Goal: Task Accomplishment & Management: Use online tool/utility

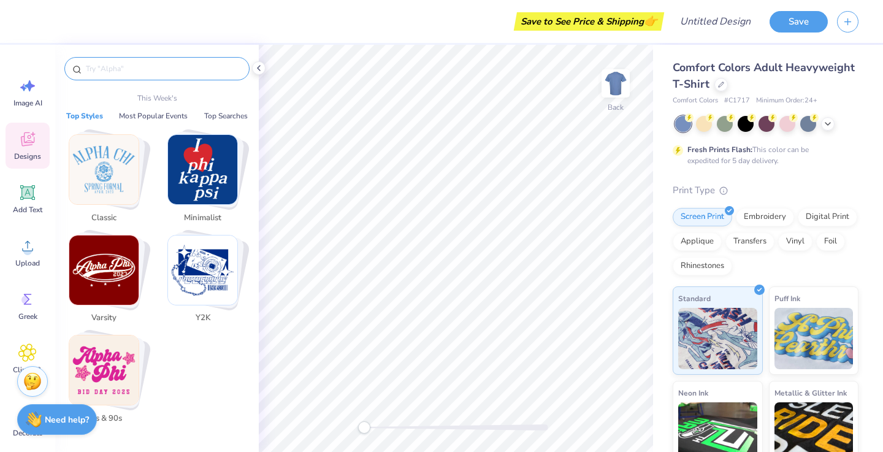
click at [170, 69] on input "text" at bounding box center [163, 69] width 157 height 12
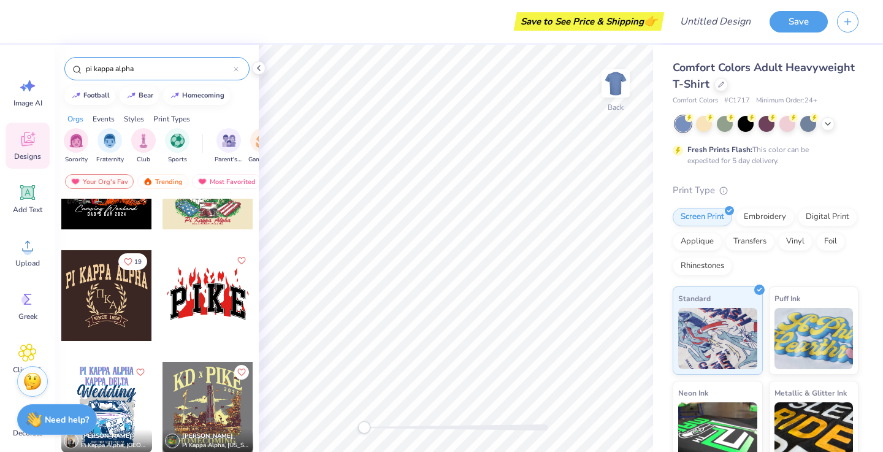
scroll to position [2185, 0]
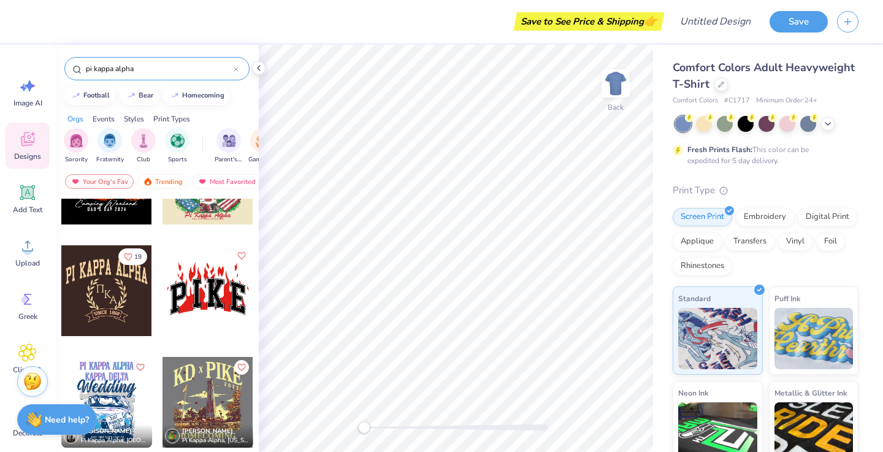
type input "pi kappa alpha"
click at [122, 298] on div at bounding box center [106, 290] width 91 height 91
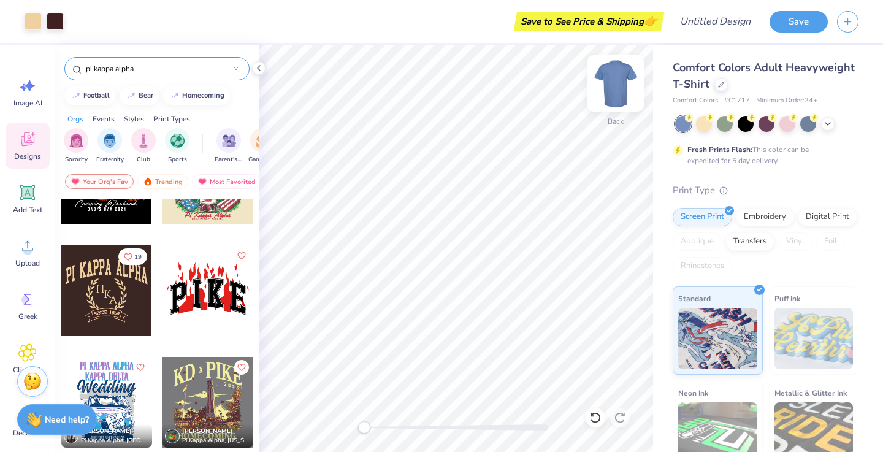
click at [613, 80] on img at bounding box center [615, 83] width 49 height 49
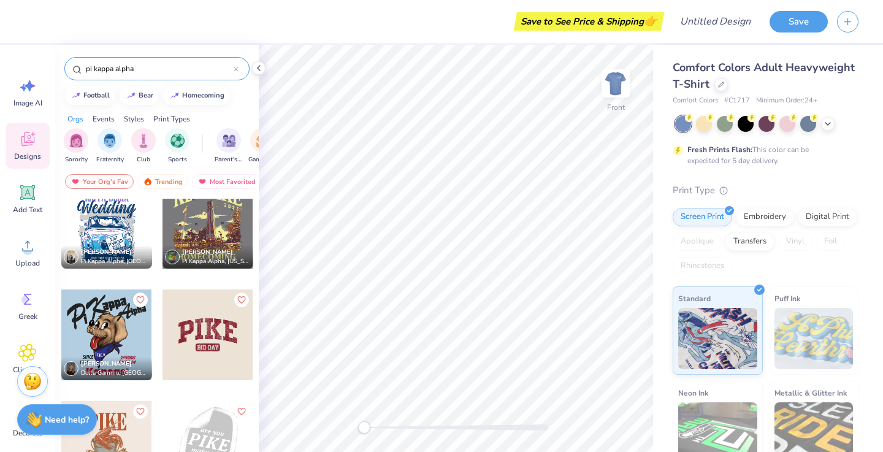
scroll to position [2362, 0]
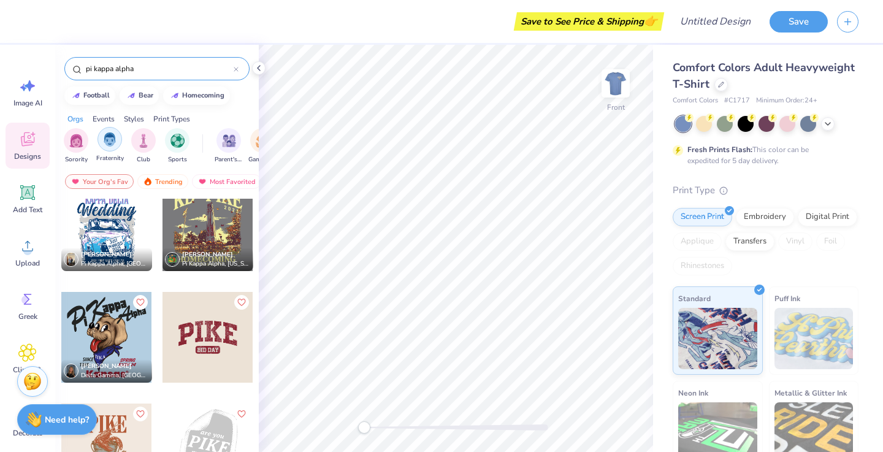
click at [112, 139] on img "filter for Fraternity" at bounding box center [109, 139] width 13 height 14
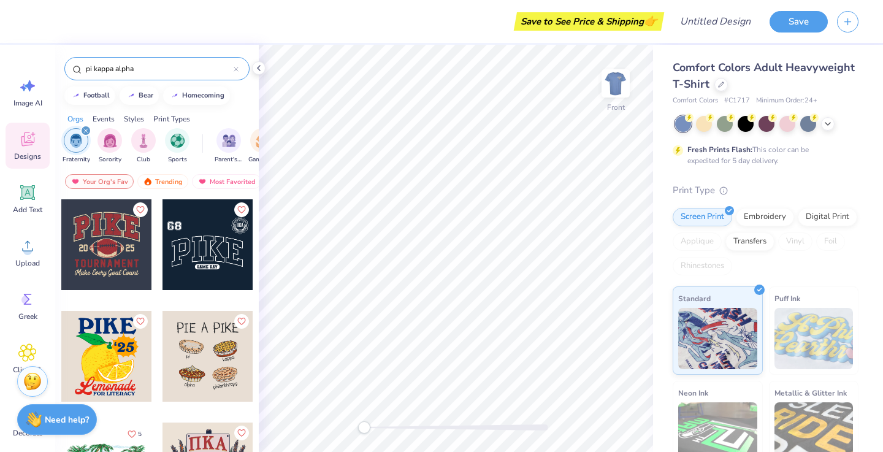
scroll to position [0, 0]
click at [86, 129] on icon "filter for Fraternity" at bounding box center [85, 130] width 5 height 5
click at [119, 183] on div "Your Org's Fav" at bounding box center [99, 181] width 69 height 15
click at [157, 181] on div "Trending" at bounding box center [162, 181] width 51 height 15
click at [219, 180] on div "Most Favorited" at bounding box center [226, 181] width 69 height 15
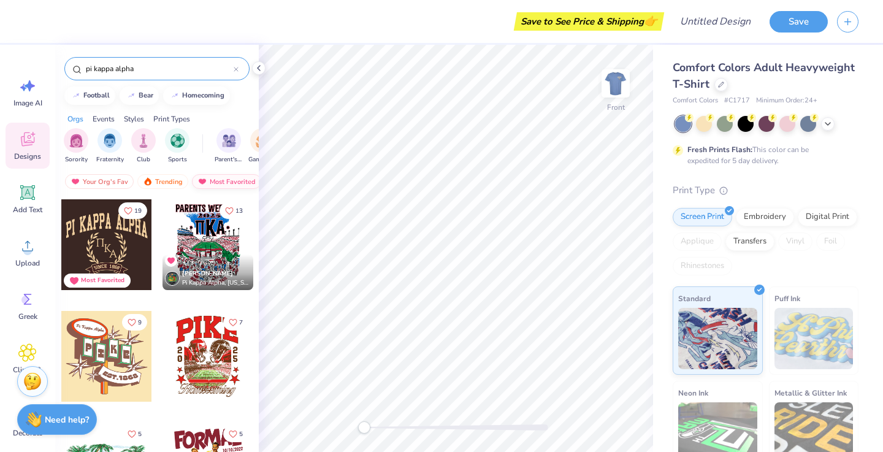
click at [211, 178] on div "Most Favorited" at bounding box center [226, 181] width 69 height 15
click at [98, 179] on div "Your Org's Fav" at bounding box center [99, 181] width 69 height 15
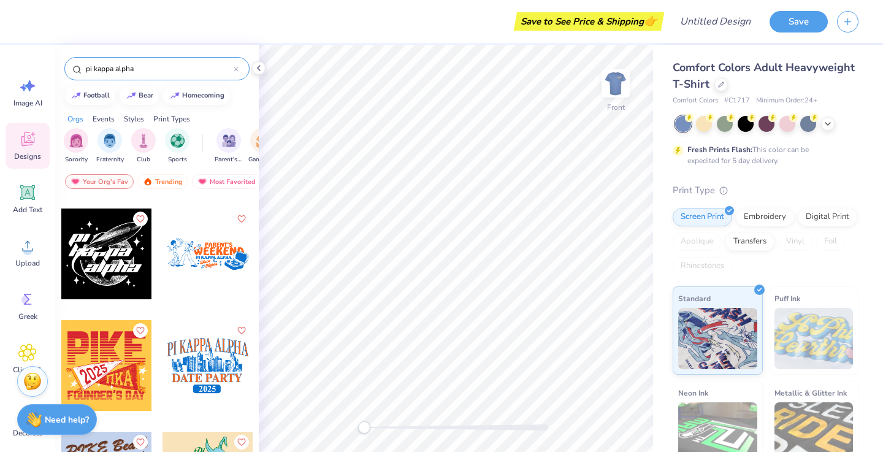
scroll to position [1674, 0]
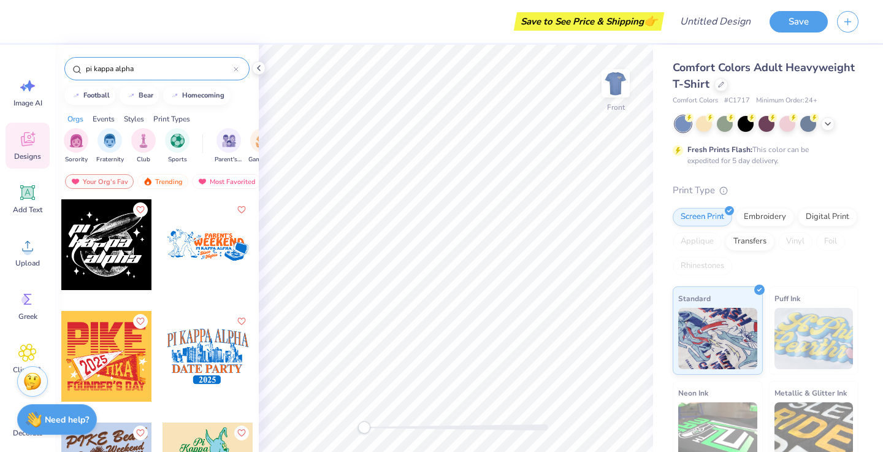
click at [112, 115] on div "Events" at bounding box center [104, 118] width 22 height 11
click at [139, 116] on div "Styles" at bounding box center [134, 118] width 20 height 11
click at [166, 120] on div "Print Types" at bounding box center [171, 118] width 37 height 11
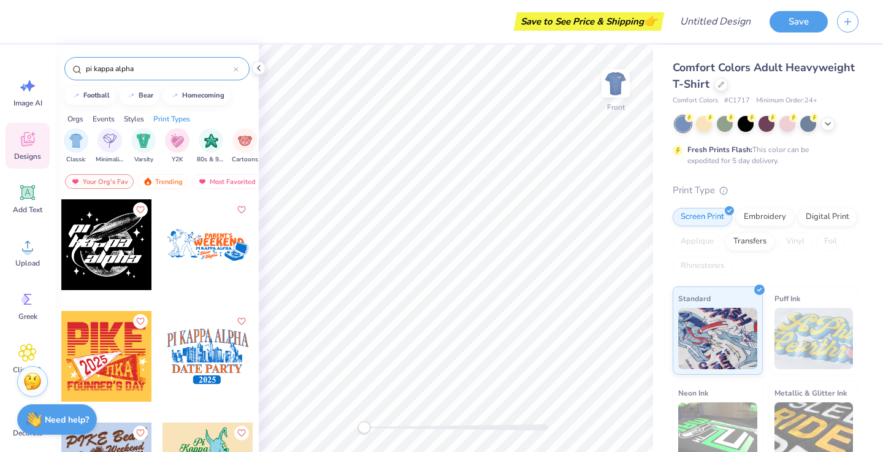
scroll to position [0, 997]
click at [78, 120] on div "Orgs" at bounding box center [75, 118] width 16 height 11
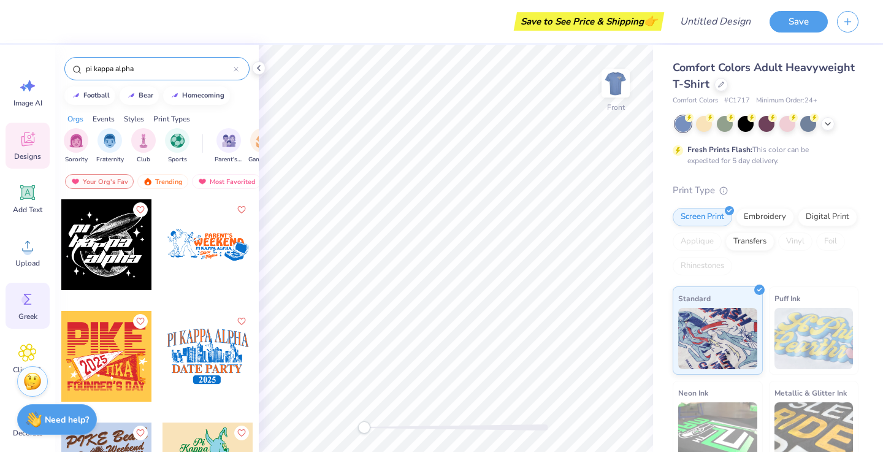
click at [39, 307] on div "Greek" at bounding box center [28, 306] width 44 height 46
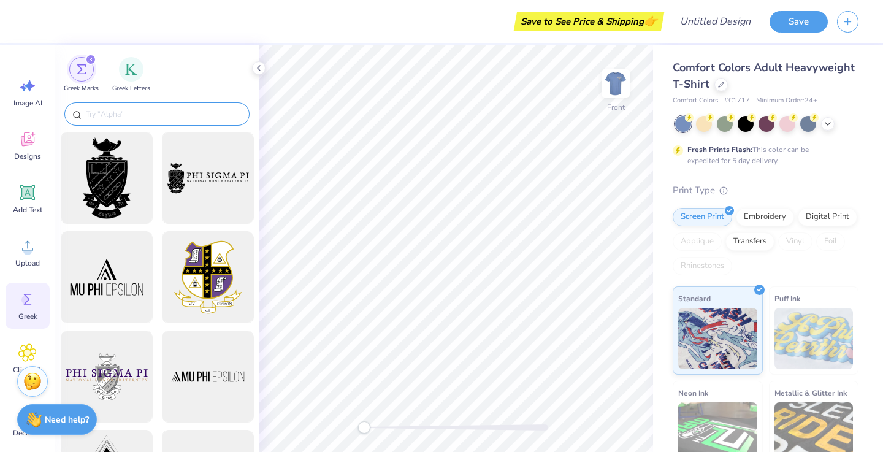
click at [165, 118] on input "text" at bounding box center [163, 114] width 157 height 12
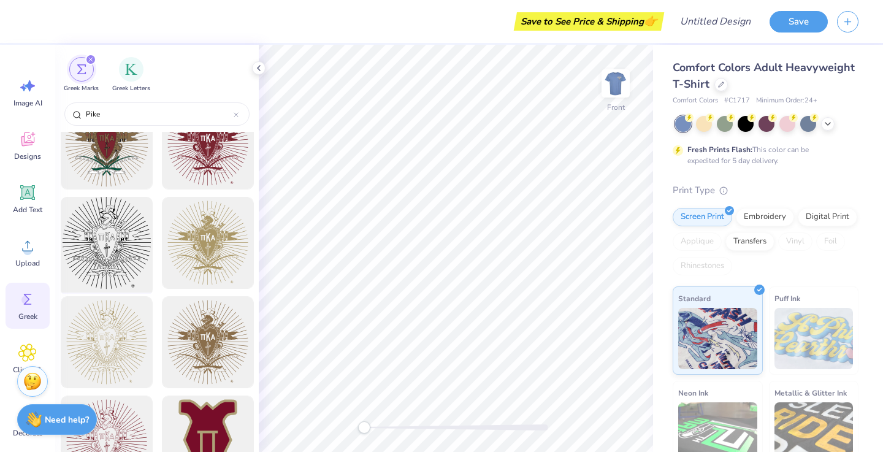
scroll to position [41, 0]
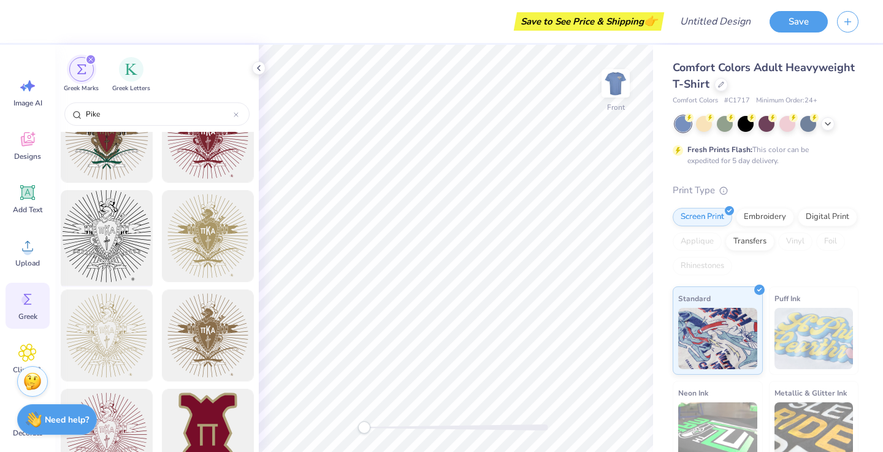
type input "Pike"
click at [122, 237] on div at bounding box center [106, 236] width 101 height 101
click at [617, 86] on img at bounding box center [615, 83] width 49 height 49
click at [617, 86] on img at bounding box center [615, 83] width 25 height 25
click at [135, 321] on div at bounding box center [106, 335] width 101 height 101
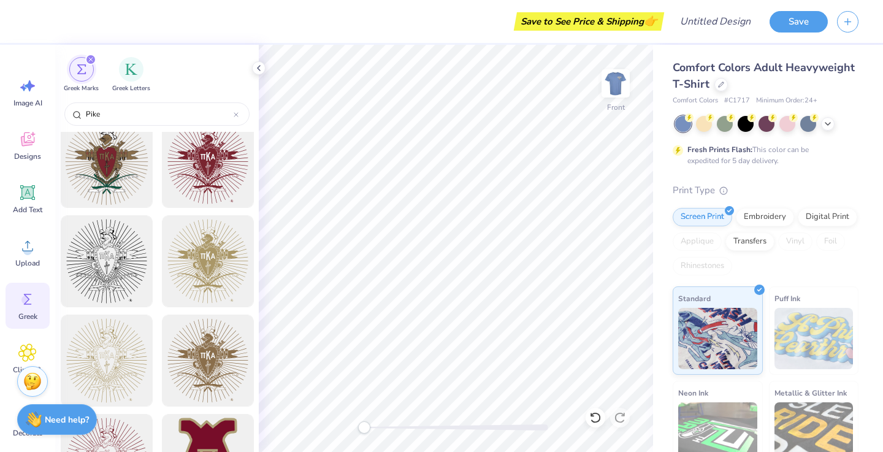
scroll to position [7, 0]
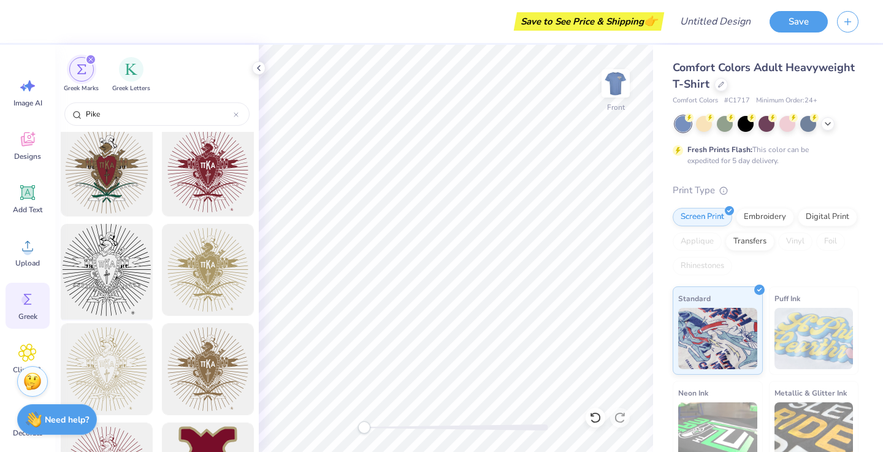
click at [132, 262] on div at bounding box center [106, 269] width 101 height 101
click at [618, 82] on img at bounding box center [615, 83] width 49 height 49
click at [618, 82] on img at bounding box center [615, 83] width 25 height 25
click at [807, 339] on img at bounding box center [813, 338] width 79 height 61
click at [758, 288] on icon at bounding box center [759, 288] width 6 height 6
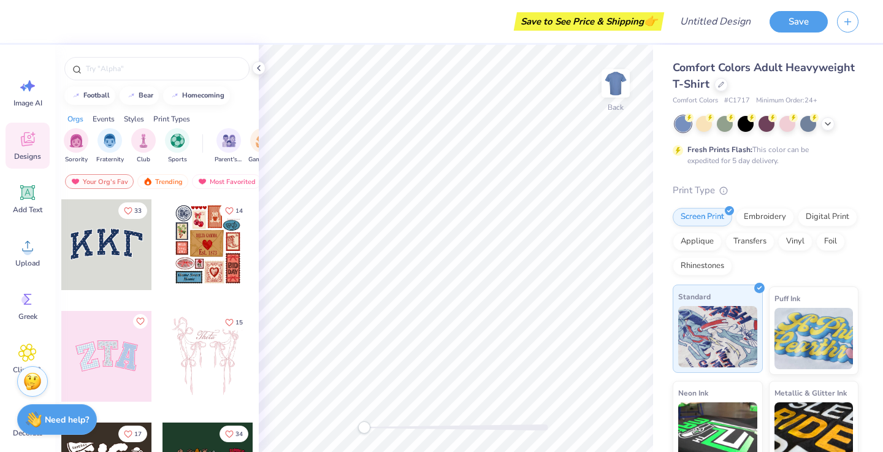
scroll to position [51, 0]
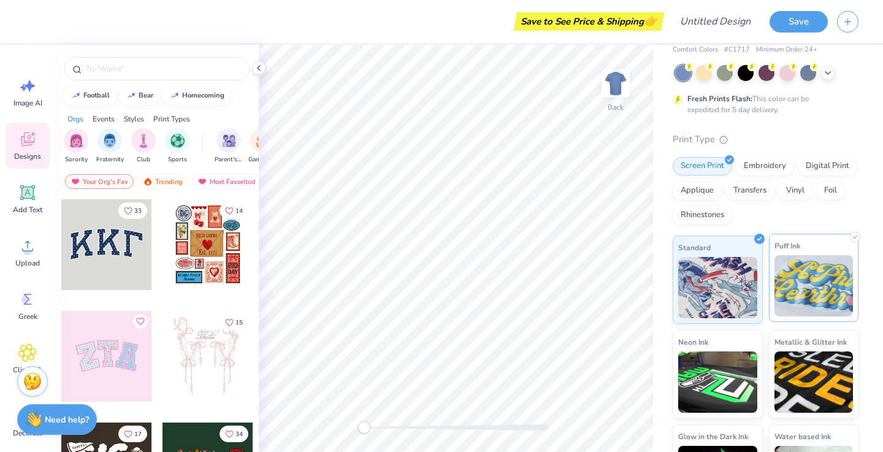
click at [811, 292] on img at bounding box center [813, 285] width 79 height 61
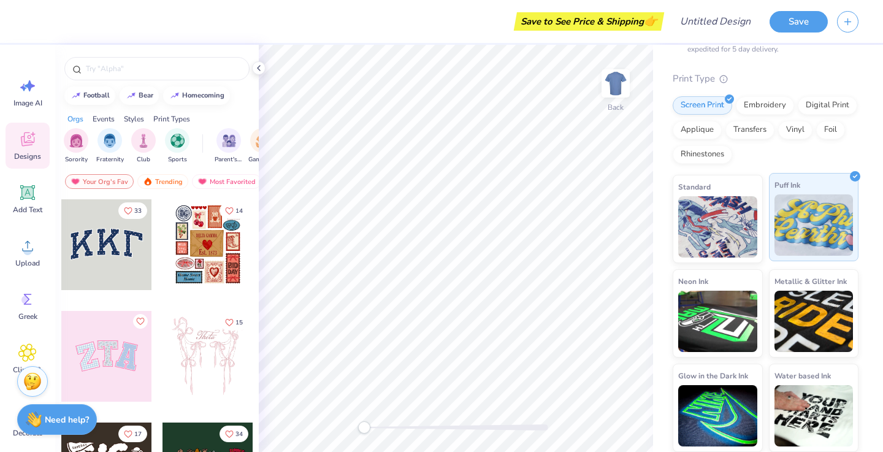
scroll to position [111, 0]
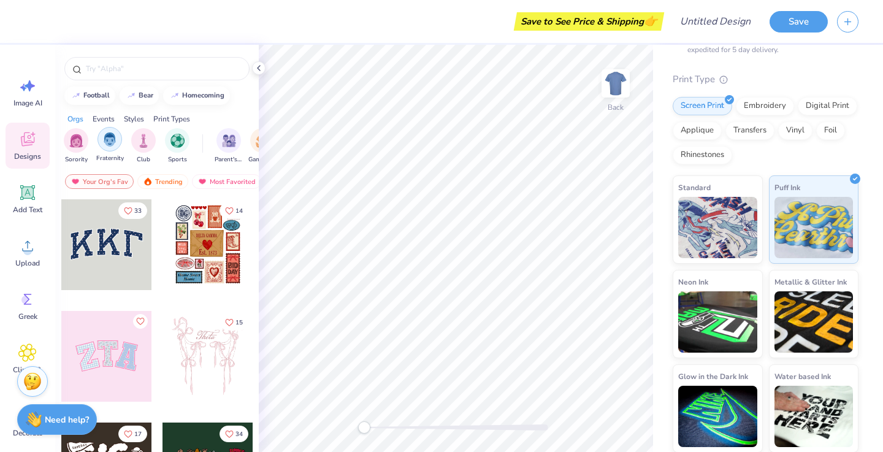
click at [104, 140] on img "filter for Fraternity" at bounding box center [109, 139] width 13 height 14
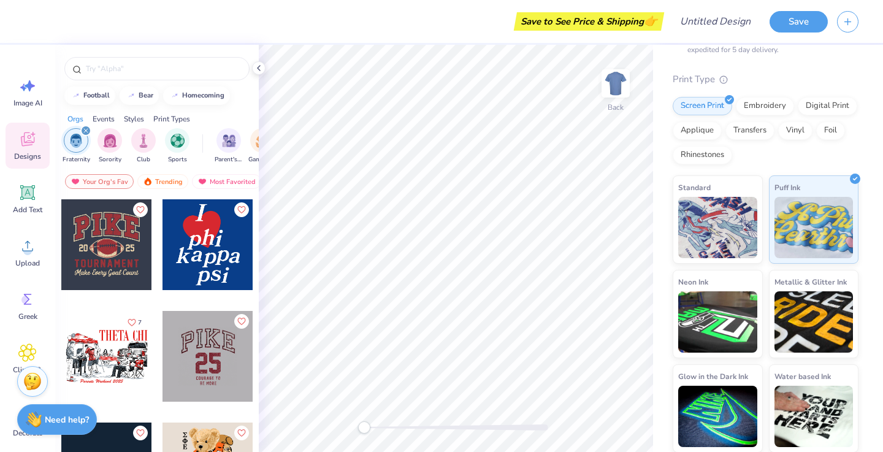
scroll to position [0, 0]
click at [193, 267] on div "7 Nikho Torres Sigma Phi Epsilon, University of Connecticut" at bounding box center [157, 348] width 204 height 299
click at [223, 254] on div at bounding box center [207, 244] width 91 height 91
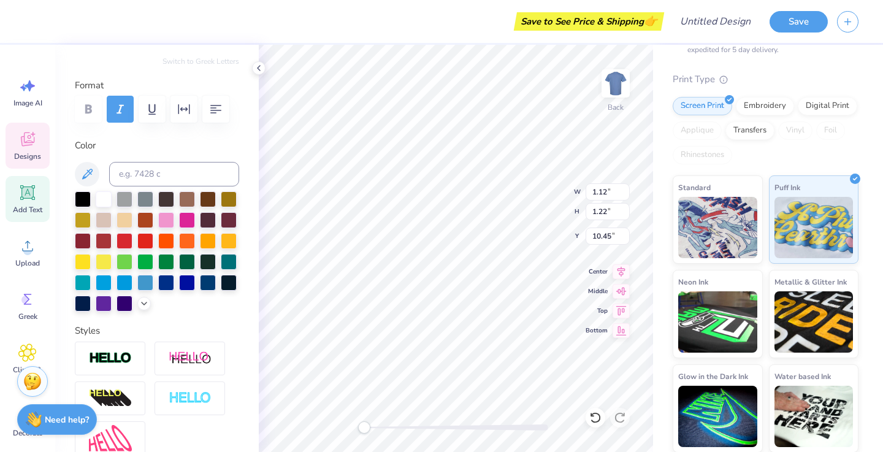
scroll to position [310, 0]
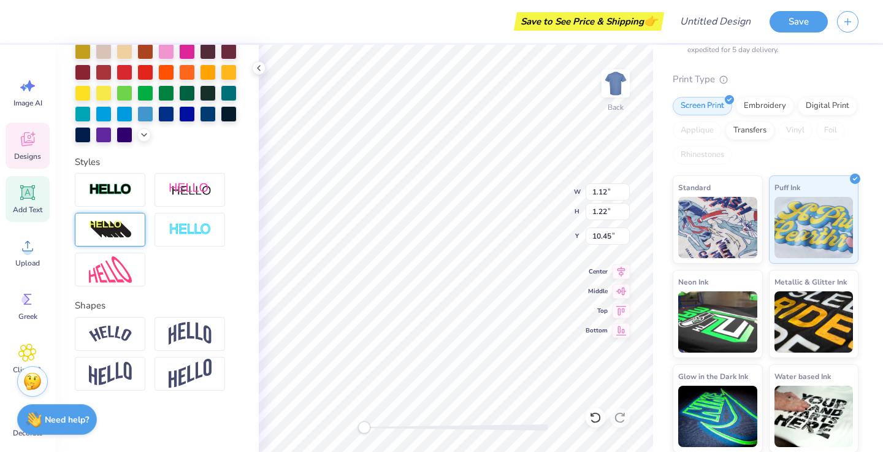
click at [133, 238] on div at bounding box center [110, 230] width 70 height 34
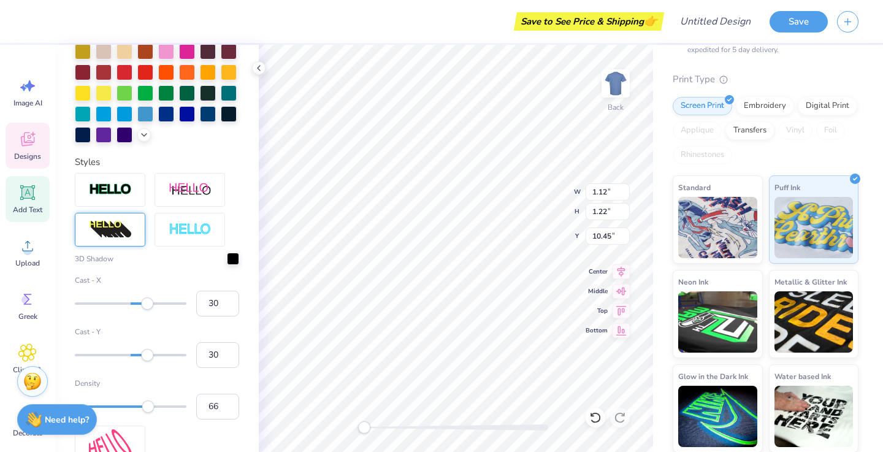
type input "0.89"
type input "1.75"
type input "10.14"
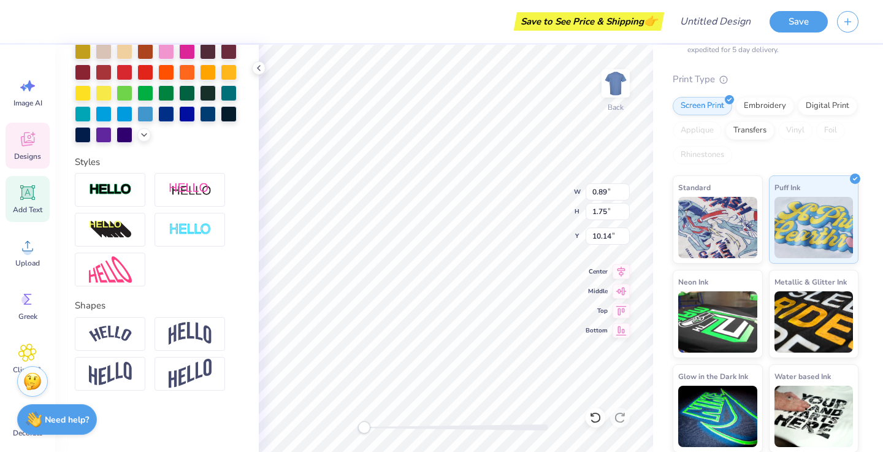
type input "1.59"
type input "1.65"
type input "10.53"
type textarea "p"
type textarea "alpha"
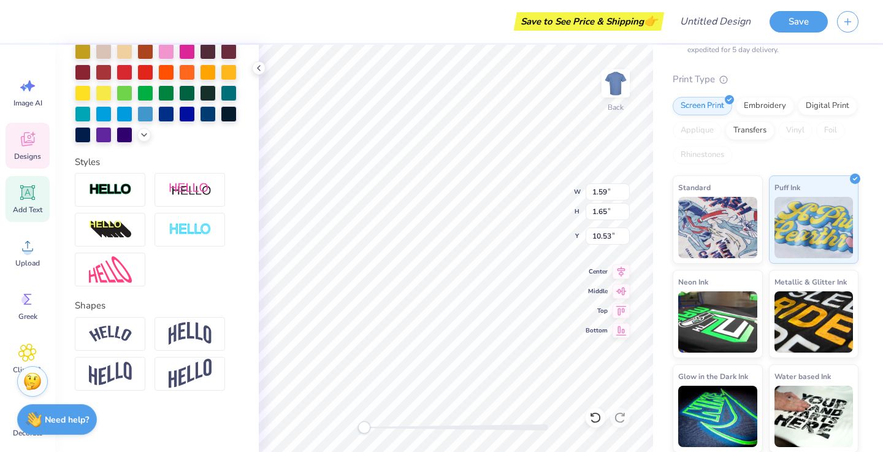
scroll to position [0, 1]
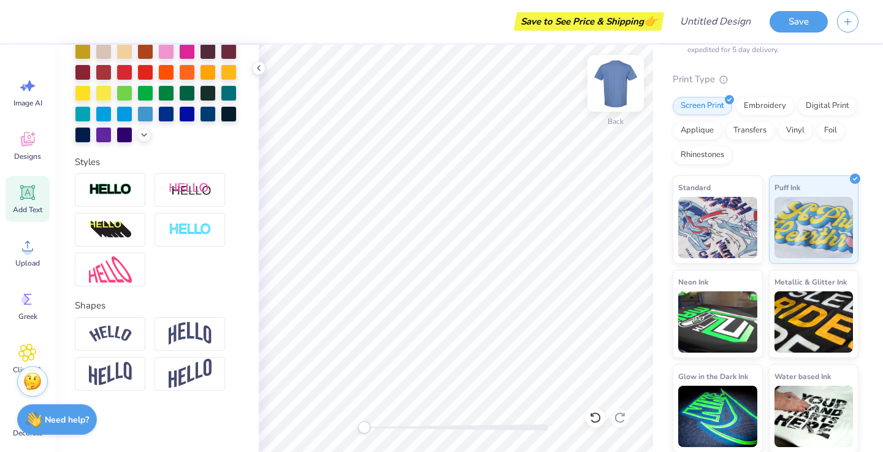
click at [619, 85] on img at bounding box center [615, 83] width 49 height 49
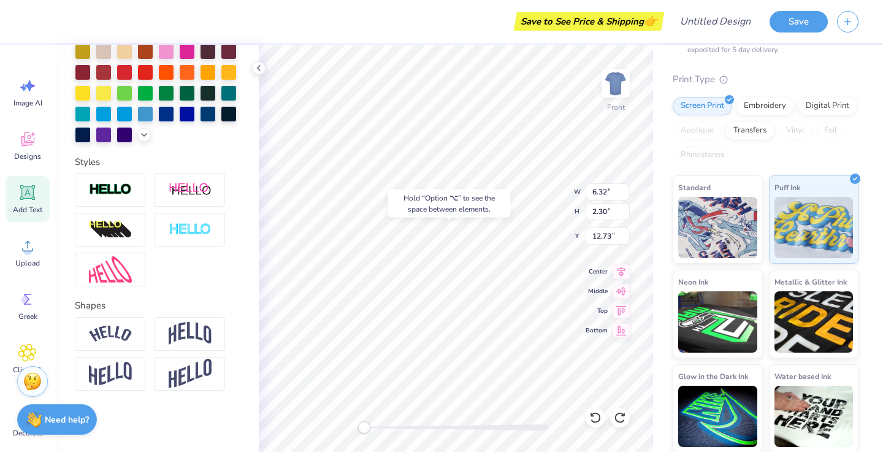
type input "7.39"
type input "9.64"
type input "5.39"
type input "4.55"
type input "12.35"
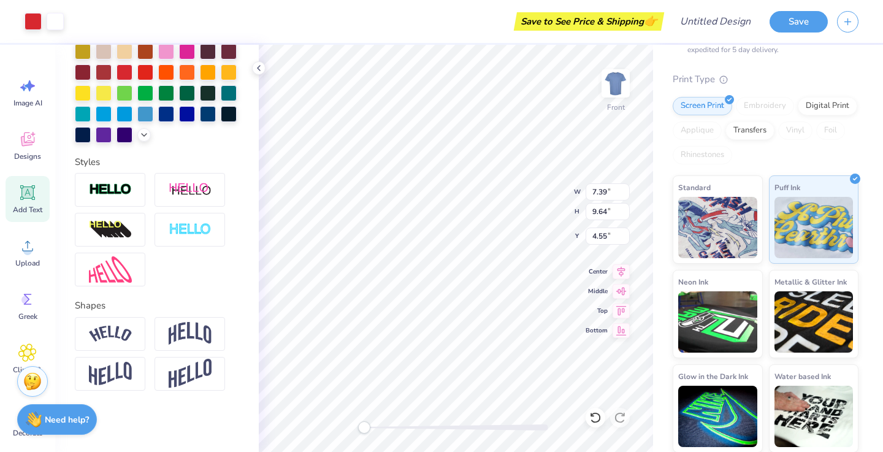
type input "14.59"
type input "4.02"
type input "9.33"
type input "11.64"
type input "4.28"
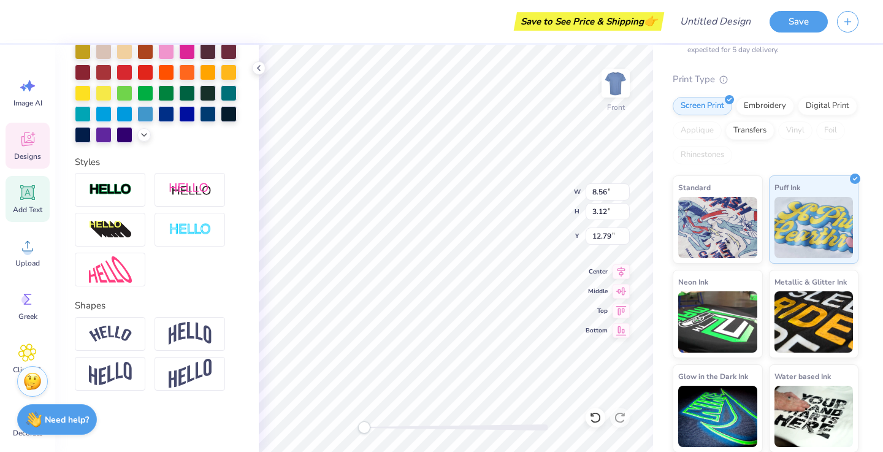
type textarea "alpha"
type input "8.38"
type input "10.75"
type input "4.13"
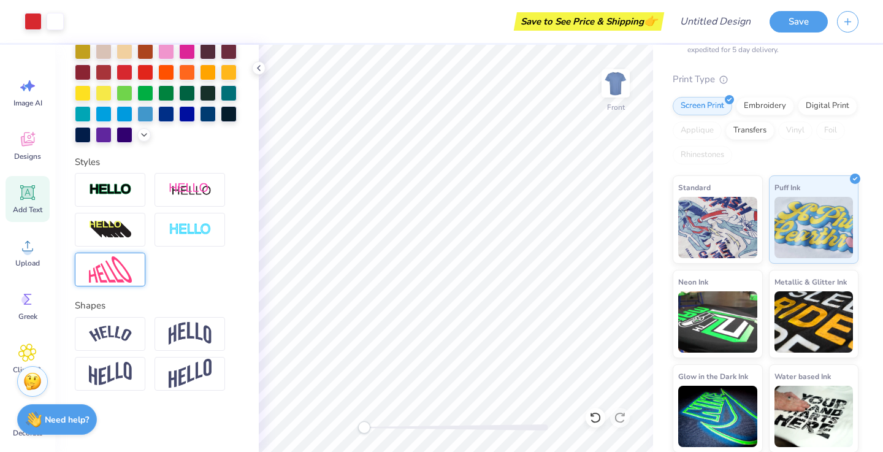
click at [128, 264] on img at bounding box center [110, 269] width 43 height 26
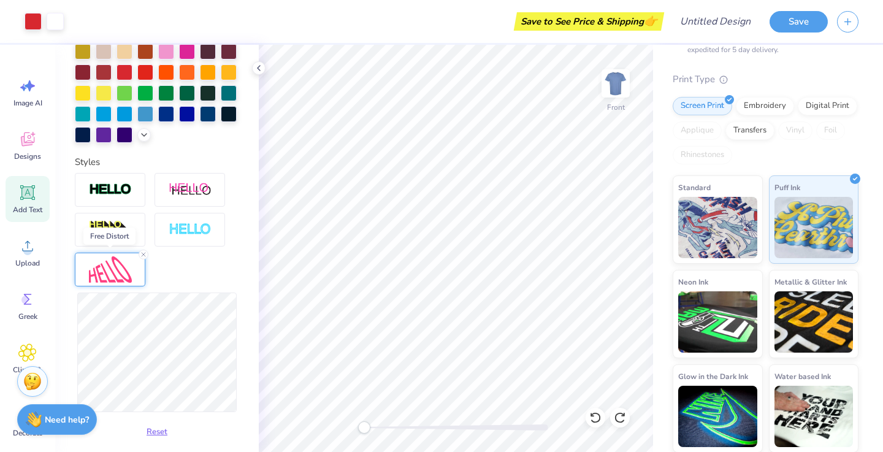
scroll to position [324, 0]
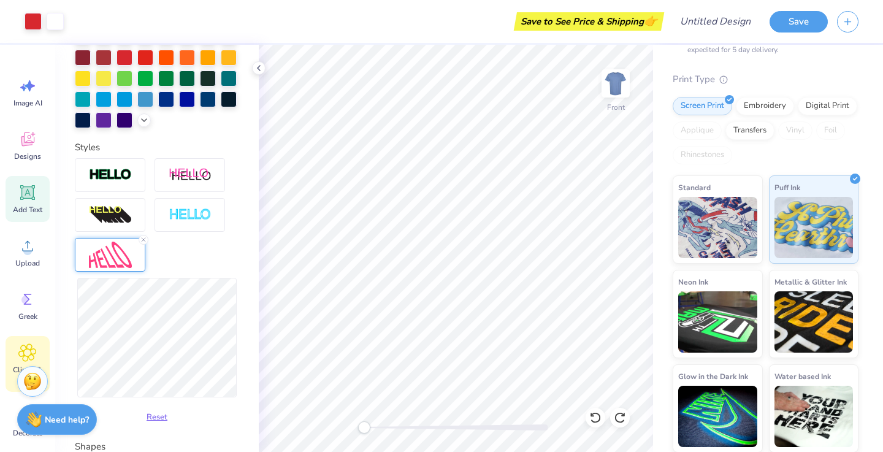
click at [26, 354] on icon at bounding box center [27, 352] width 7 height 7
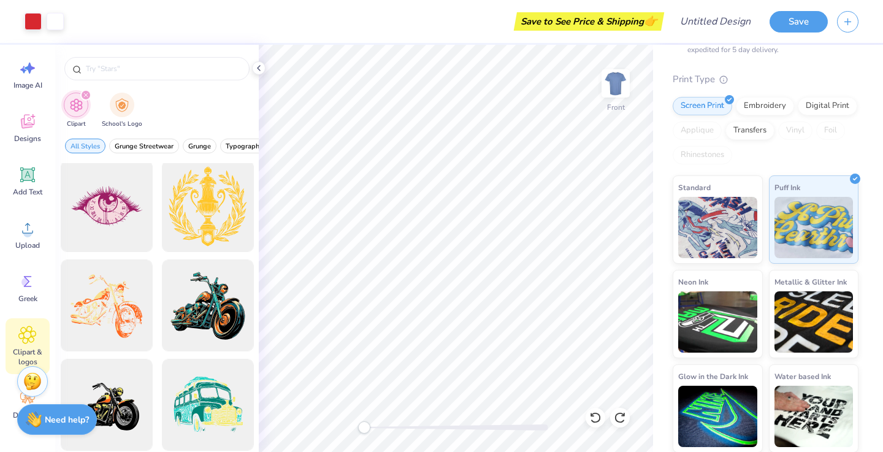
scroll to position [998, 0]
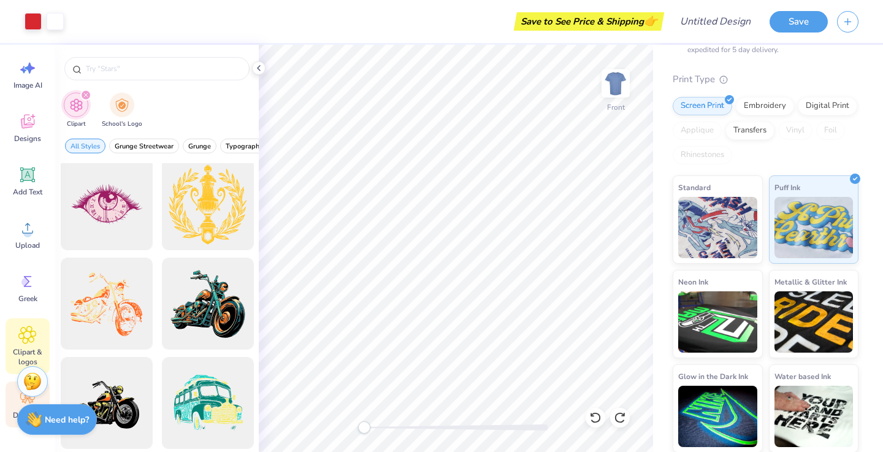
click at [9, 403] on div "Decorate" at bounding box center [28, 404] width 44 height 46
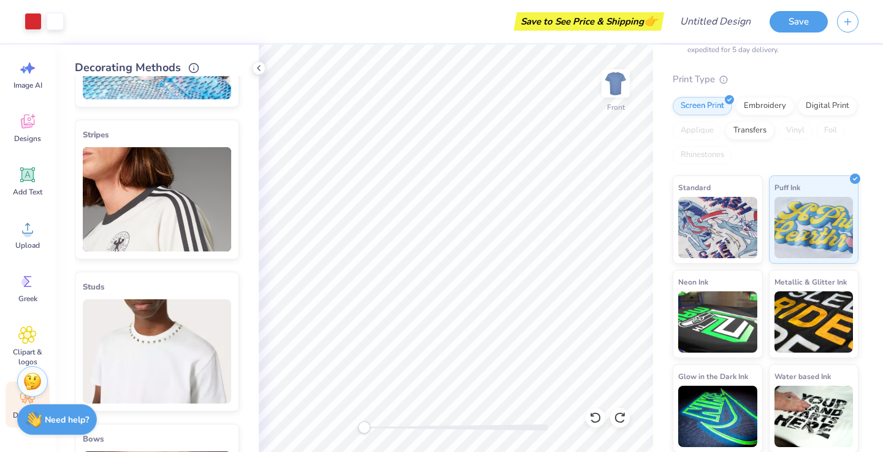
scroll to position [137, 0]
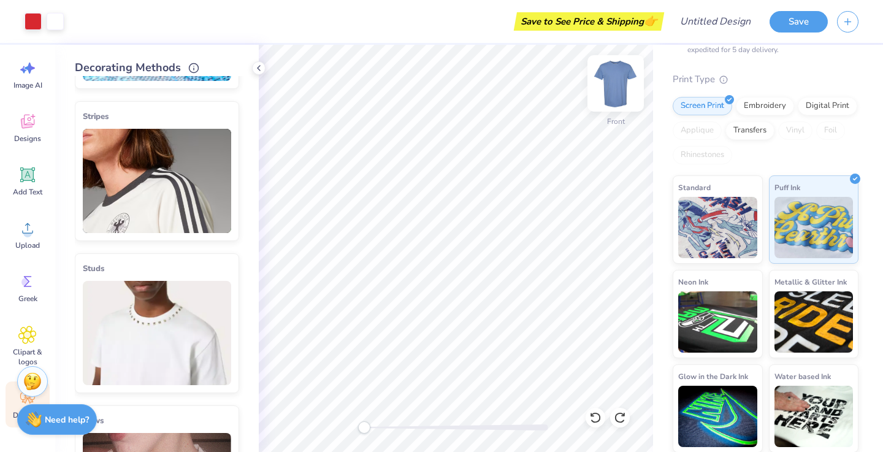
click at [612, 78] on img at bounding box center [615, 83] width 49 height 49
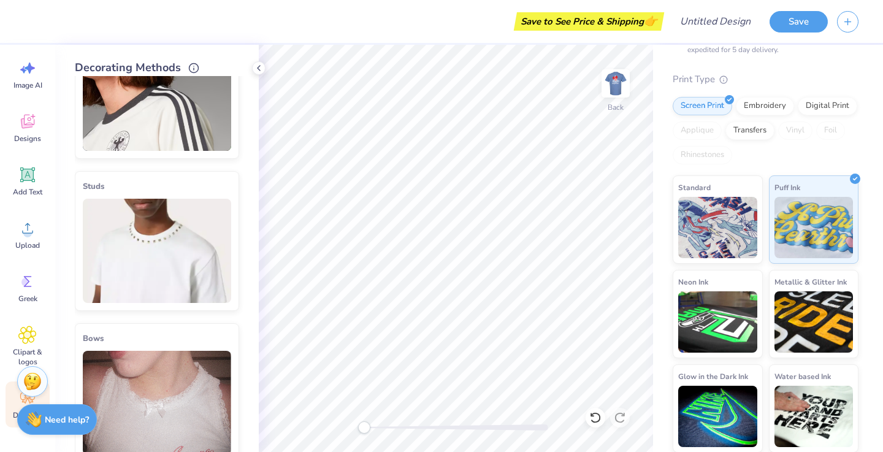
scroll to position [219, 0]
click at [153, 272] on img at bounding box center [157, 250] width 148 height 104
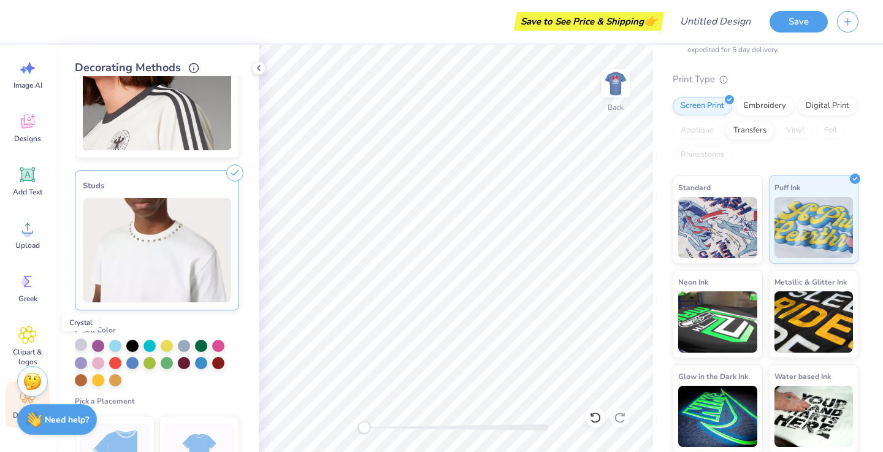
click at [79, 342] on div at bounding box center [81, 344] width 12 height 12
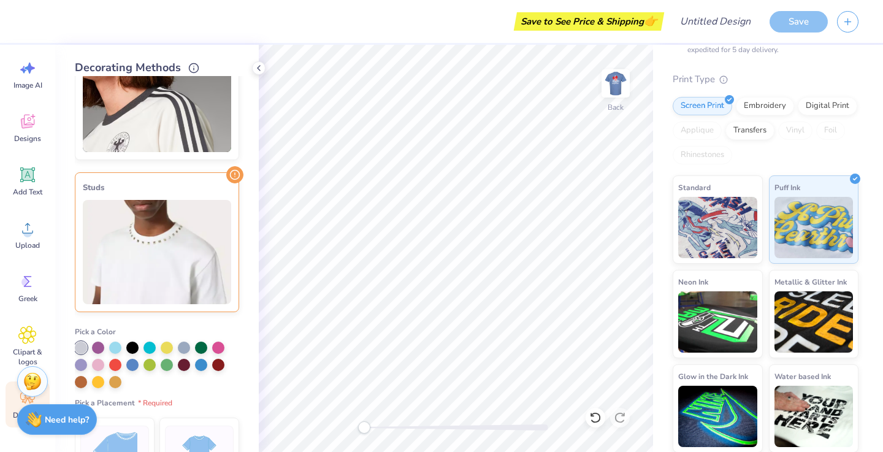
scroll to position [164, 0]
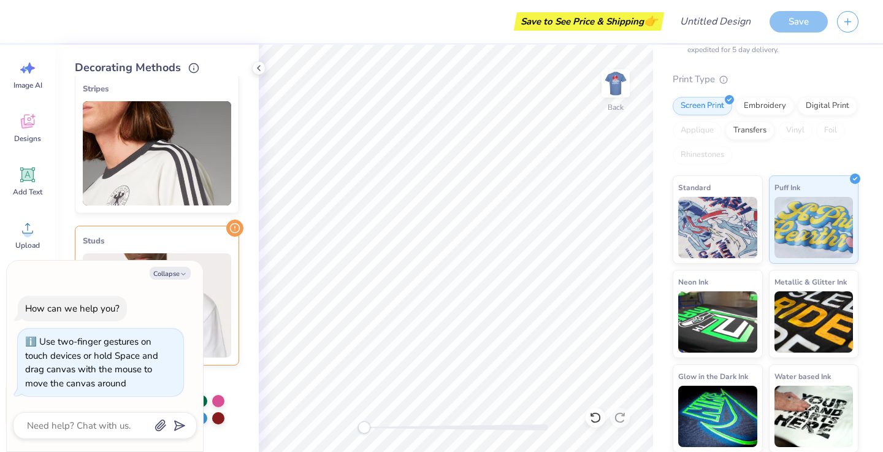
click at [337, 428] on div "Back" at bounding box center [456, 248] width 394 height 407
click at [174, 274] on button "Collapse" at bounding box center [170, 273] width 41 height 13
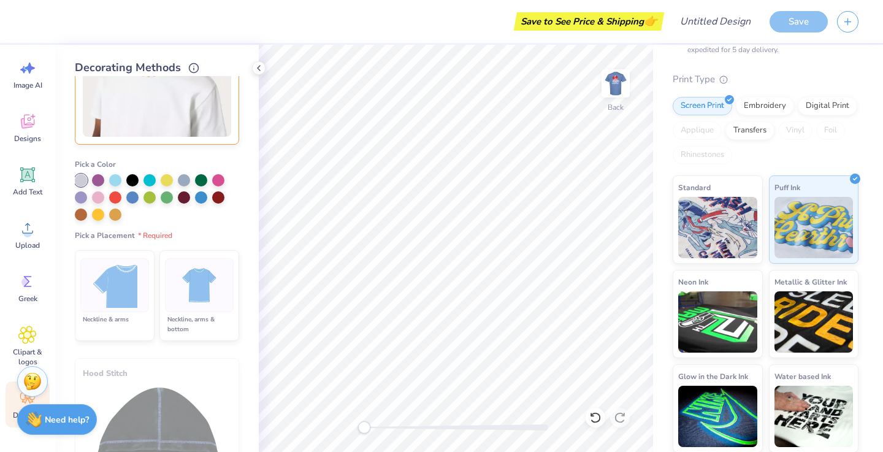
scroll to position [390, 0]
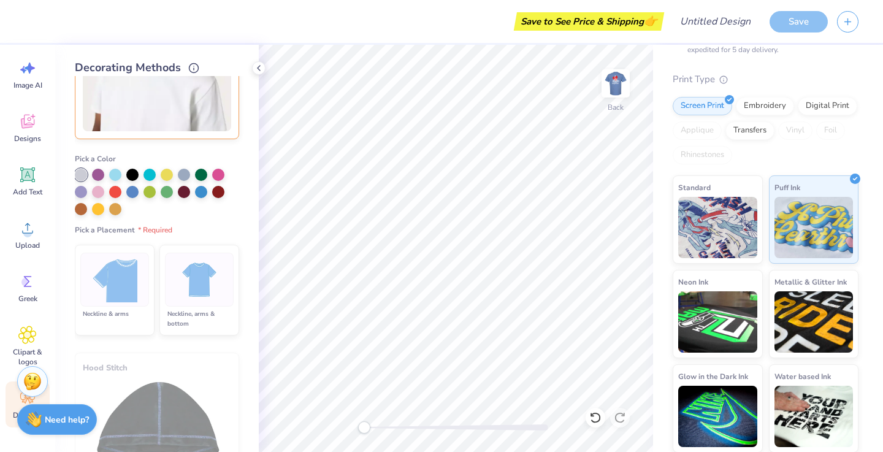
click at [130, 318] on div "Neckline & arms" at bounding box center [114, 319] width 69 height 20
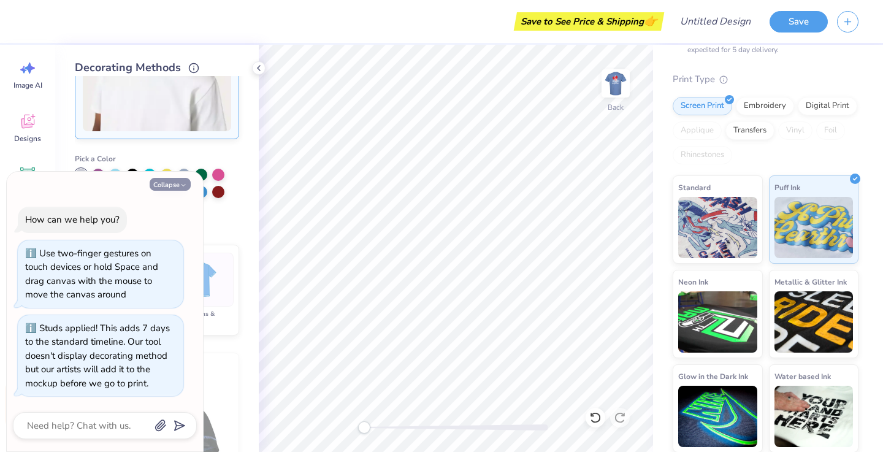
click at [176, 188] on button "Collapse" at bounding box center [170, 184] width 41 height 13
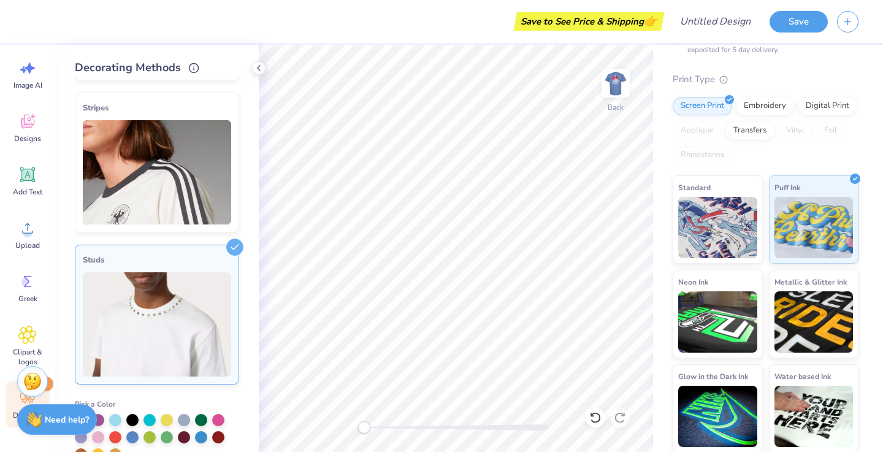
scroll to position [145, 0]
click at [172, 205] on img at bounding box center [157, 173] width 148 height 104
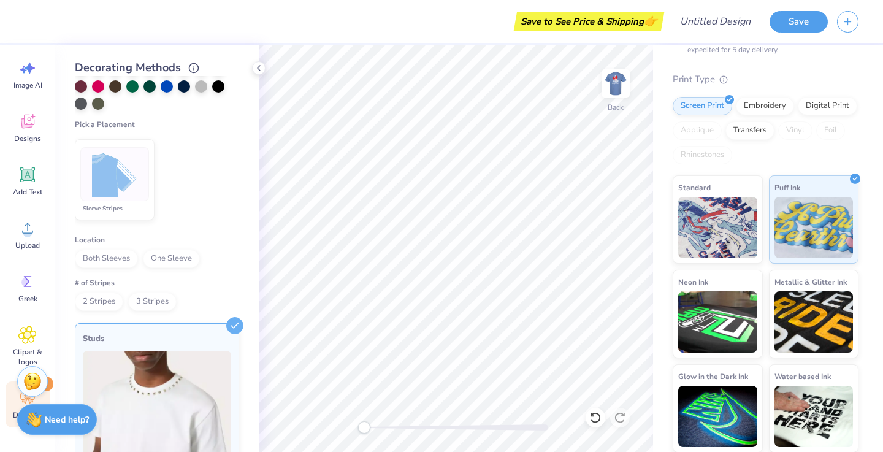
scroll to position [411, 0]
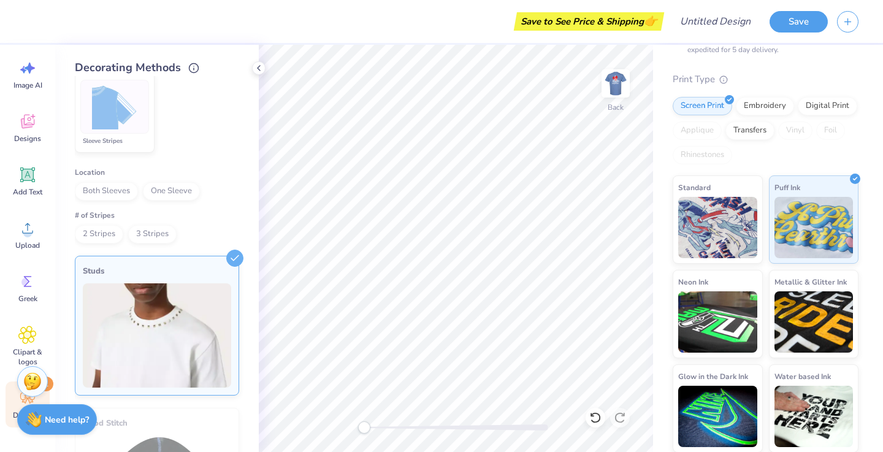
click at [174, 287] on img at bounding box center [157, 335] width 148 height 104
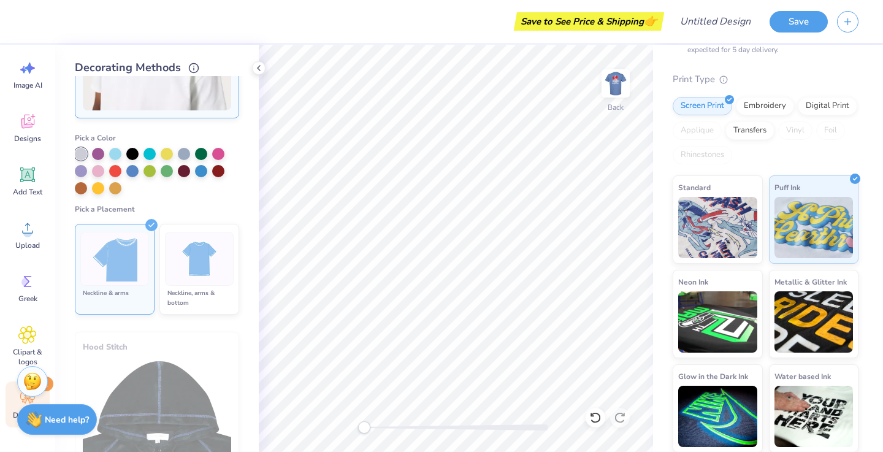
click at [139, 253] on div at bounding box center [114, 259] width 69 height 54
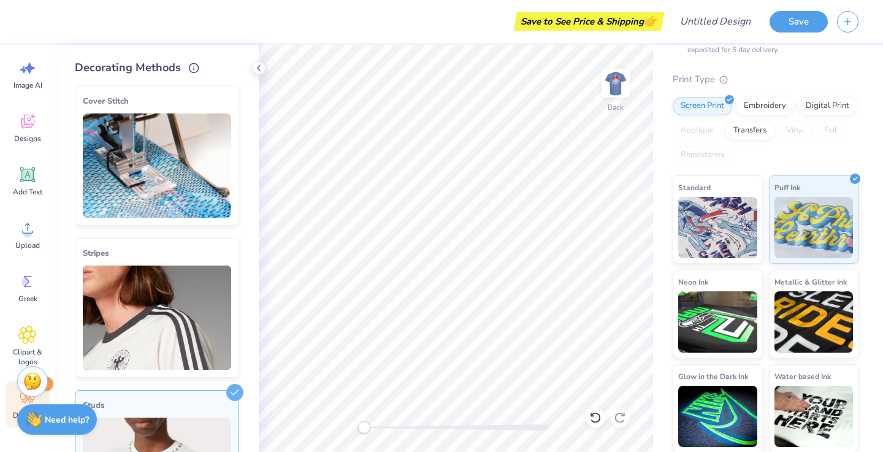
scroll to position [-1, 0]
click at [180, 165] on img at bounding box center [157, 165] width 148 height 104
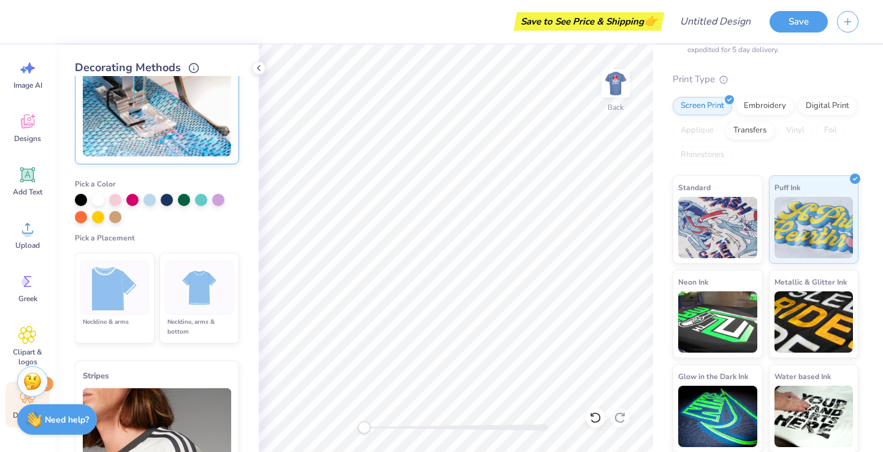
scroll to position [63, 0]
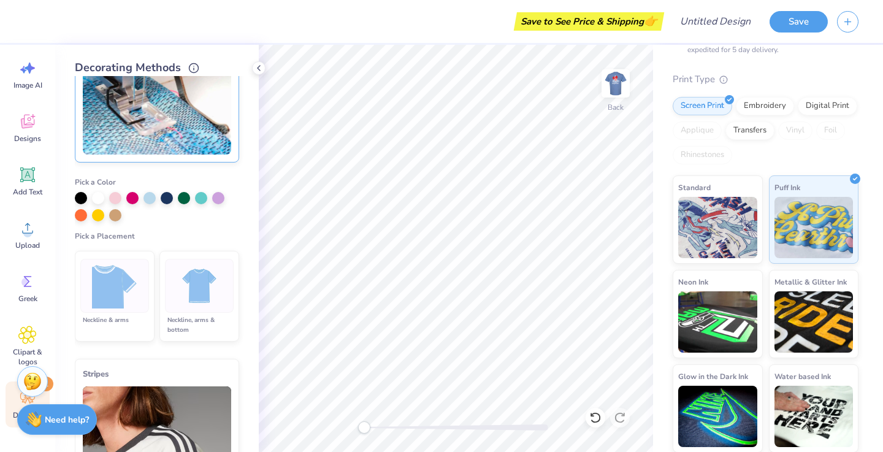
click at [137, 297] on img at bounding box center [115, 286] width 46 height 46
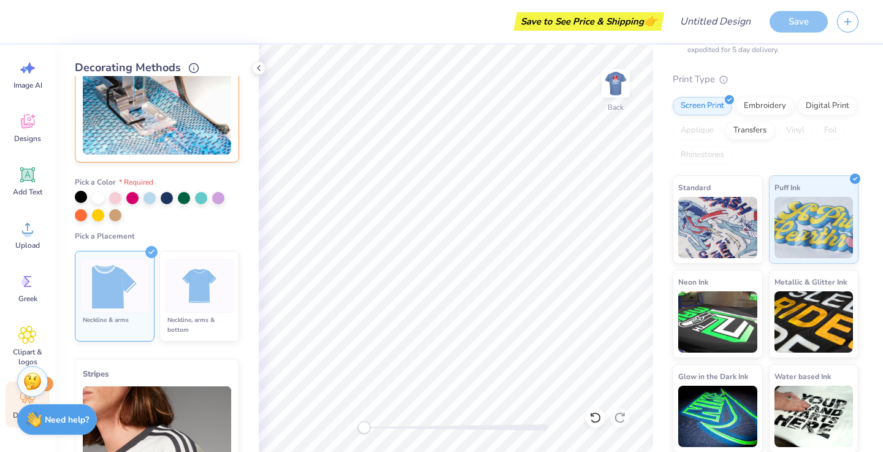
click at [78, 194] on div at bounding box center [81, 197] width 12 height 12
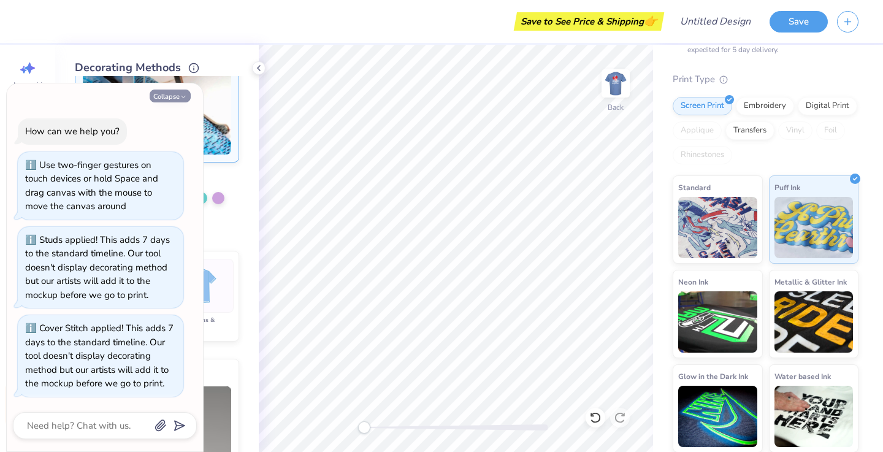
click at [171, 97] on button "Collapse" at bounding box center [170, 95] width 41 height 13
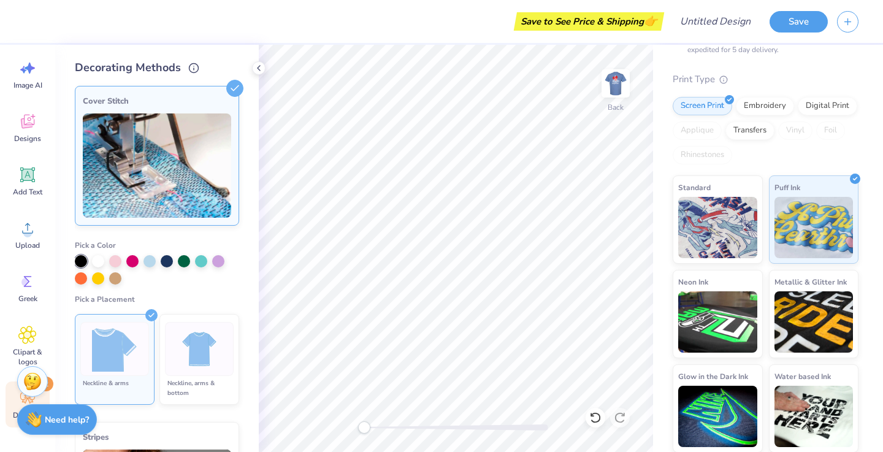
scroll to position [0, 0]
click at [100, 280] on div at bounding box center [98, 277] width 12 height 12
click at [82, 265] on div at bounding box center [81, 260] width 12 height 12
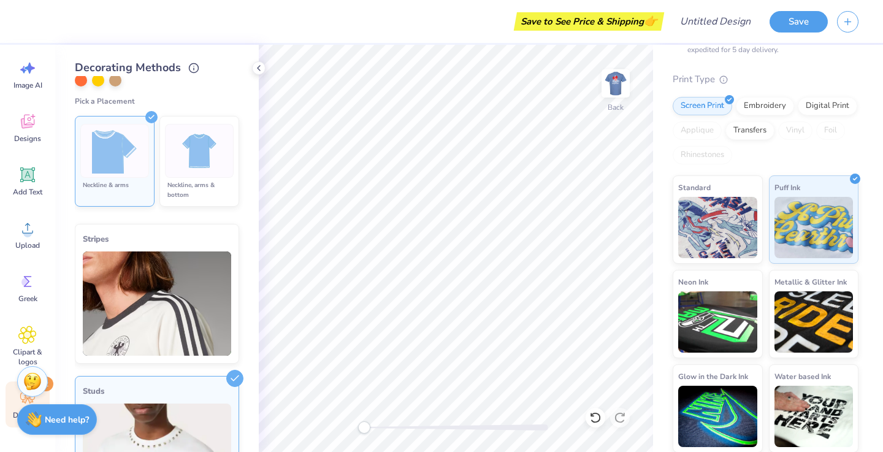
scroll to position [222, 0]
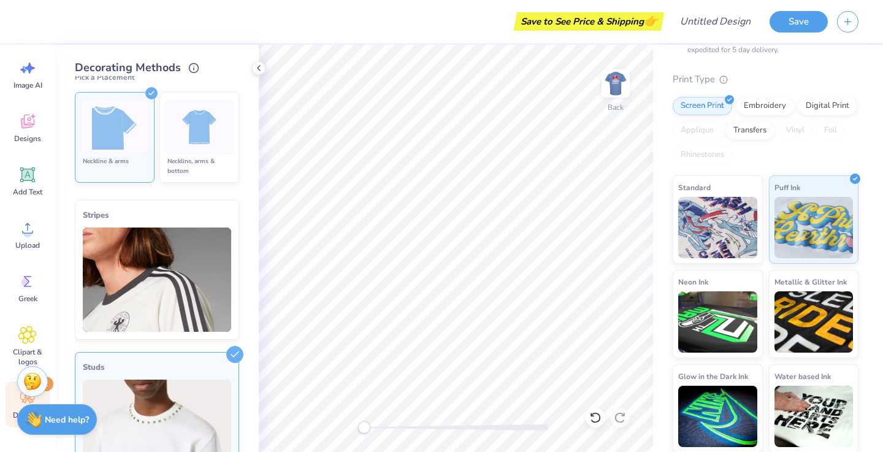
click at [148, 303] on img at bounding box center [157, 279] width 148 height 104
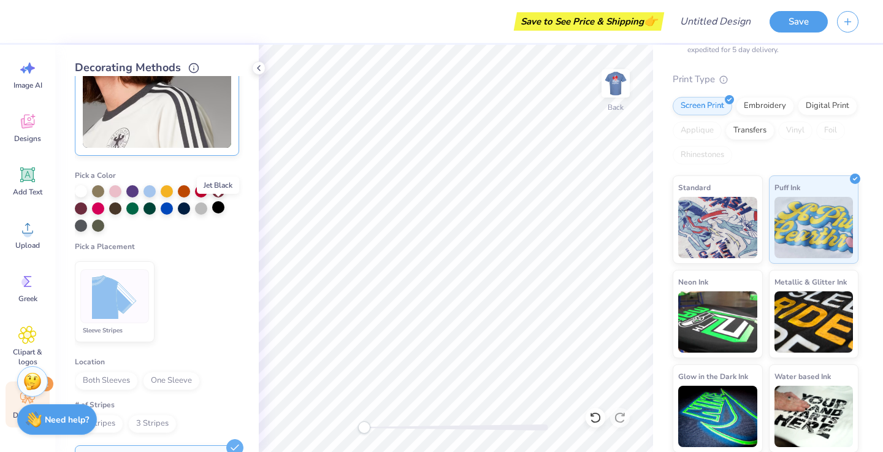
click at [219, 208] on div at bounding box center [218, 207] width 12 height 12
click at [121, 302] on img at bounding box center [115, 296] width 46 height 46
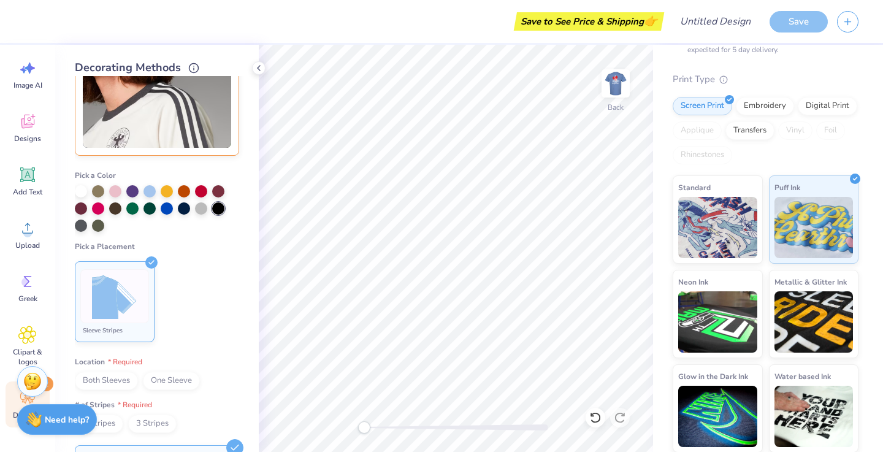
click at [123, 380] on span "Both Sleeves" at bounding box center [106, 380] width 63 height 18
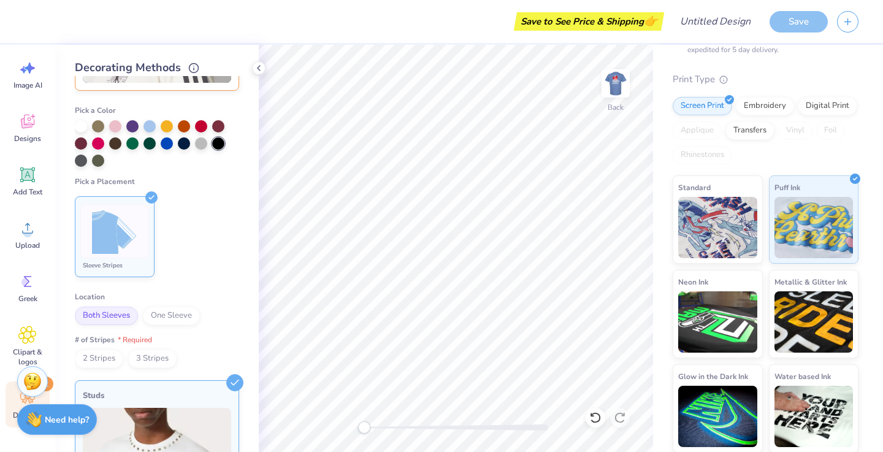
scroll to position [288, 0]
click at [141, 357] on span "3 Stripes" at bounding box center [152, 357] width 48 height 18
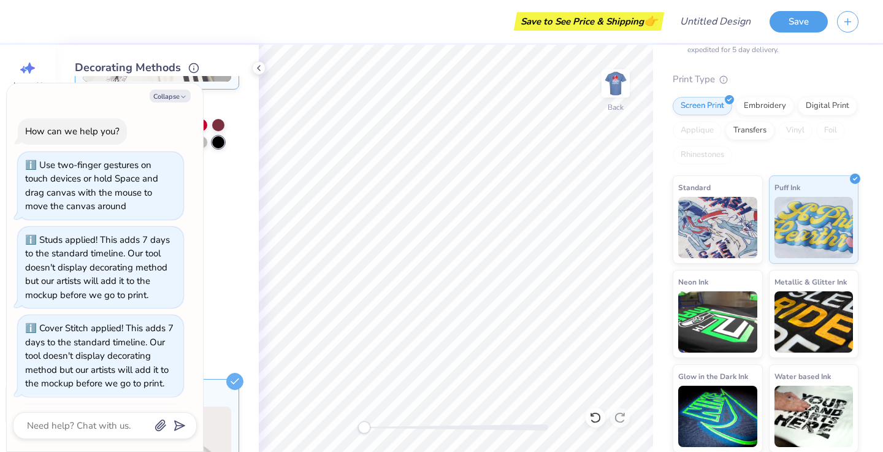
scroll to position [0, 0]
click at [175, 92] on button "Collapse" at bounding box center [170, 95] width 41 height 13
type textarea "x"
